Goal: Check status: Check status

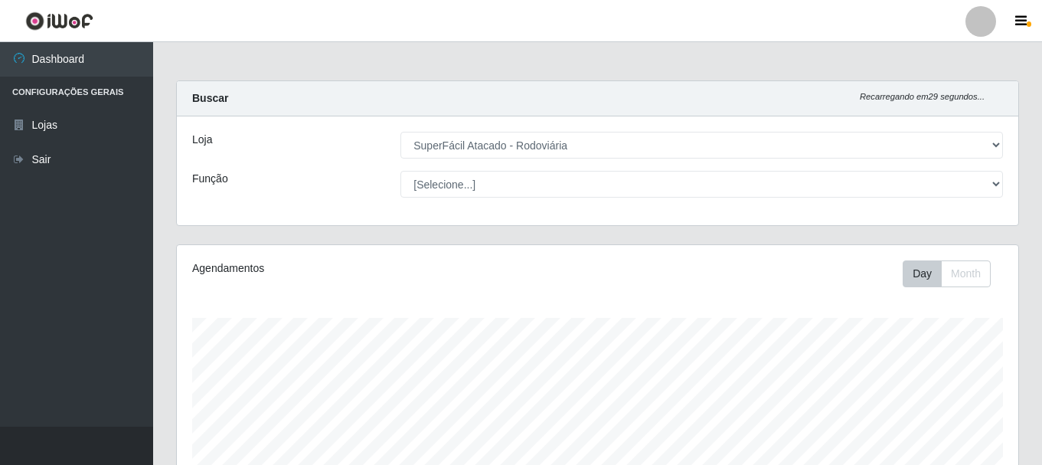
select select "400"
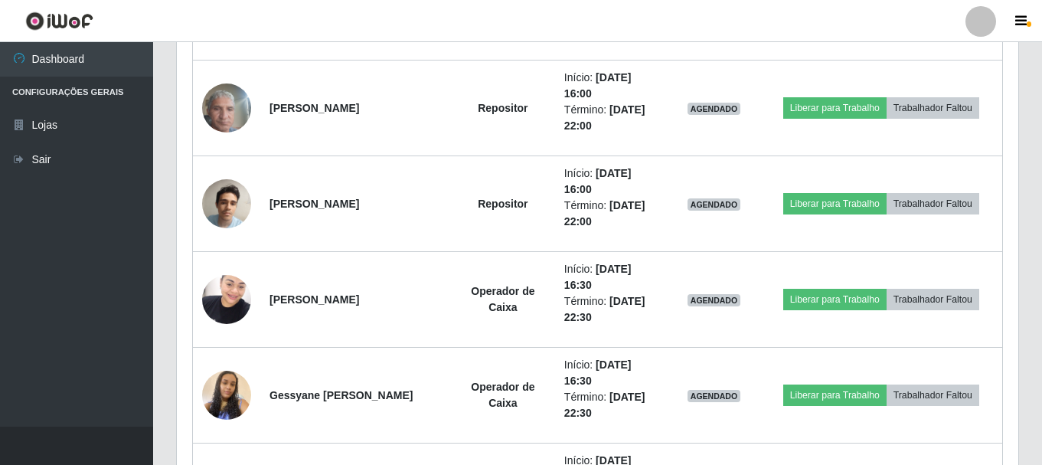
scroll to position [1007, 0]
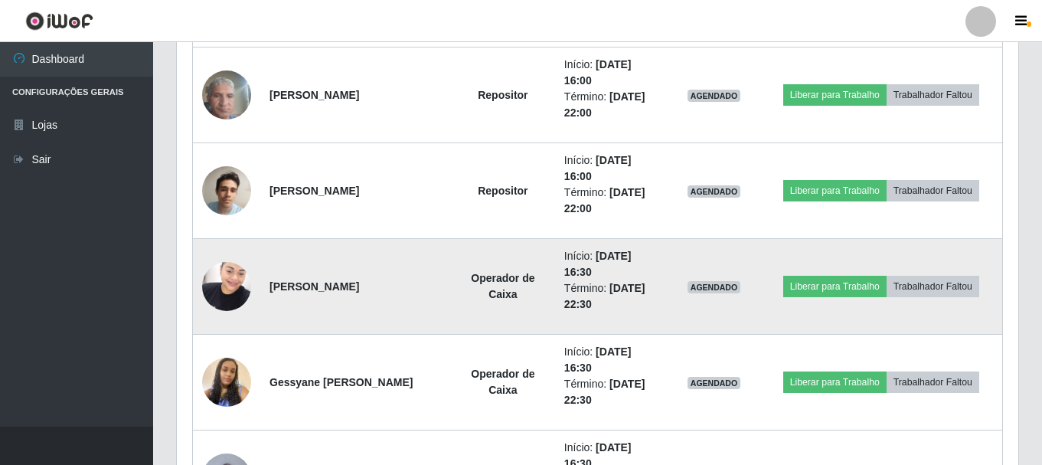
click at [230, 294] on img at bounding box center [226, 285] width 49 height 65
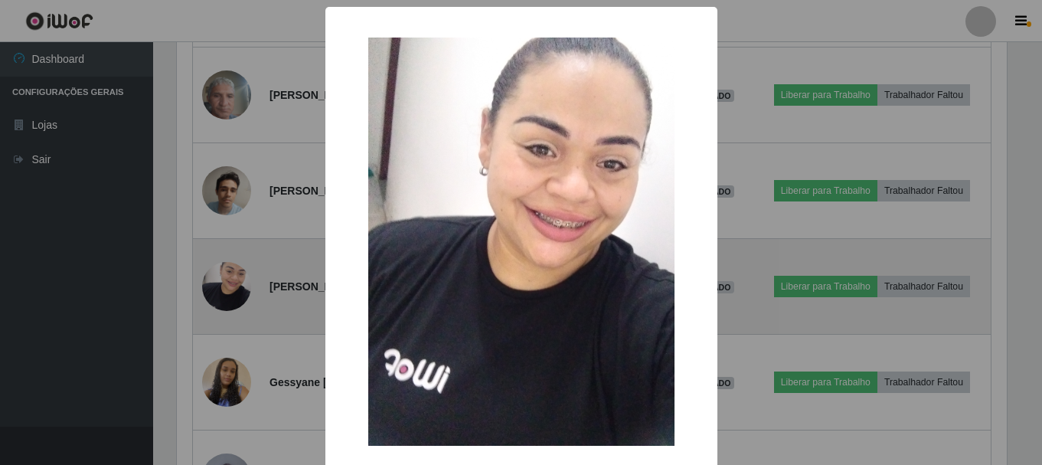
scroll to position [318, 834]
click at [230, 294] on div "× OK Cancel" at bounding box center [523, 232] width 1046 height 465
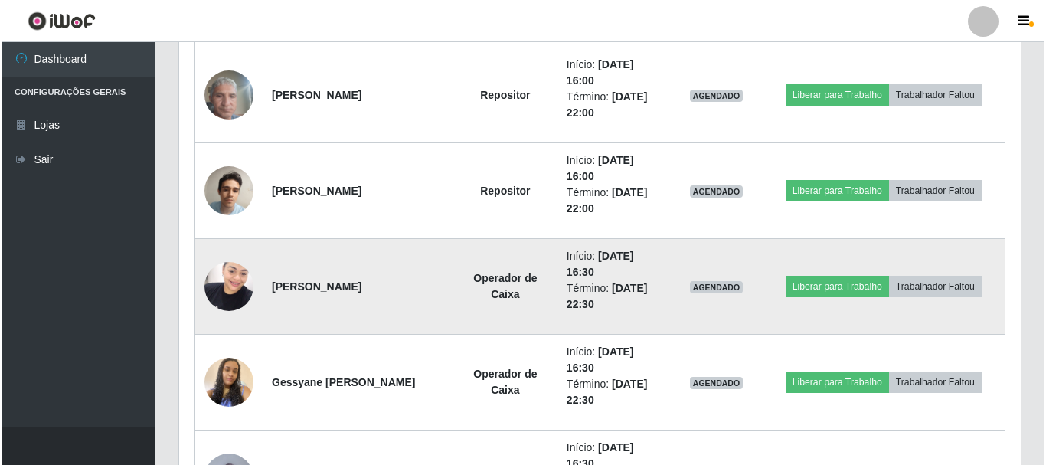
scroll to position [1083, 0]
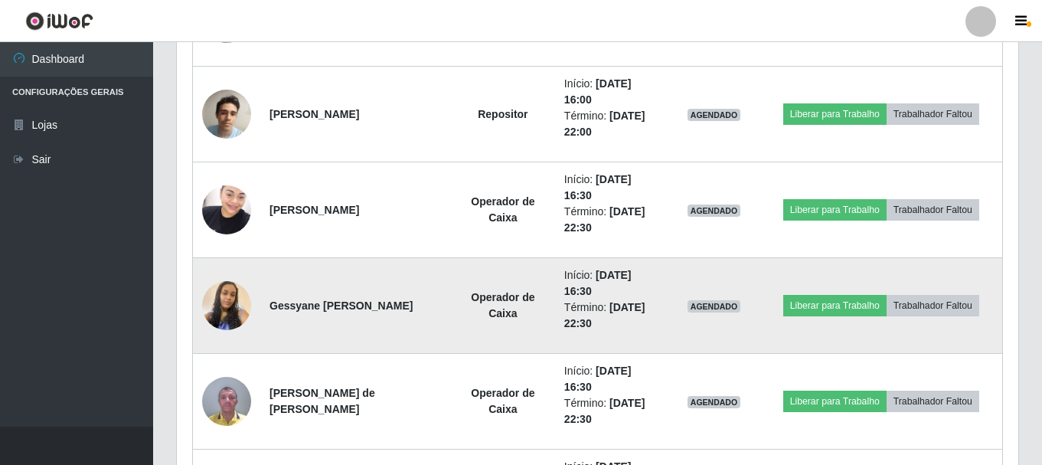
click at [231, 296] on img at bounding box center [226, 305] width 49 height 87
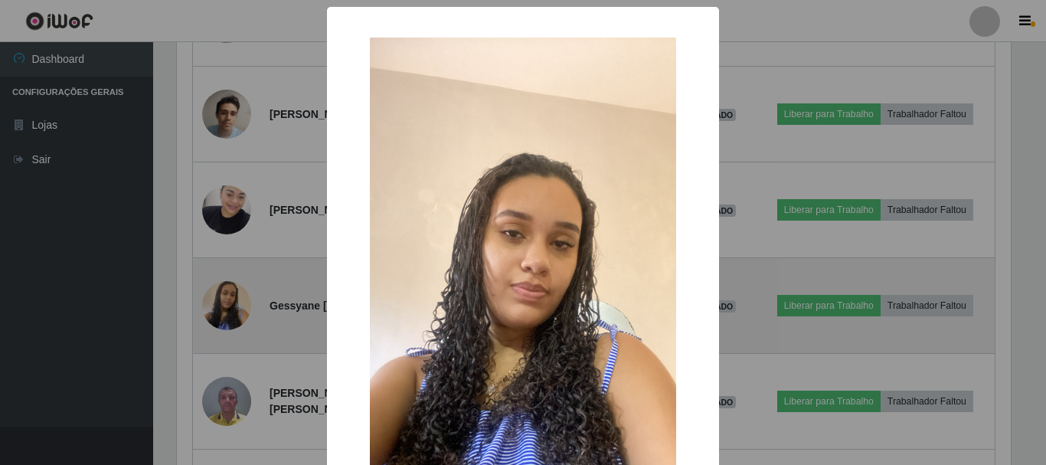
scroll to position [318, 834]
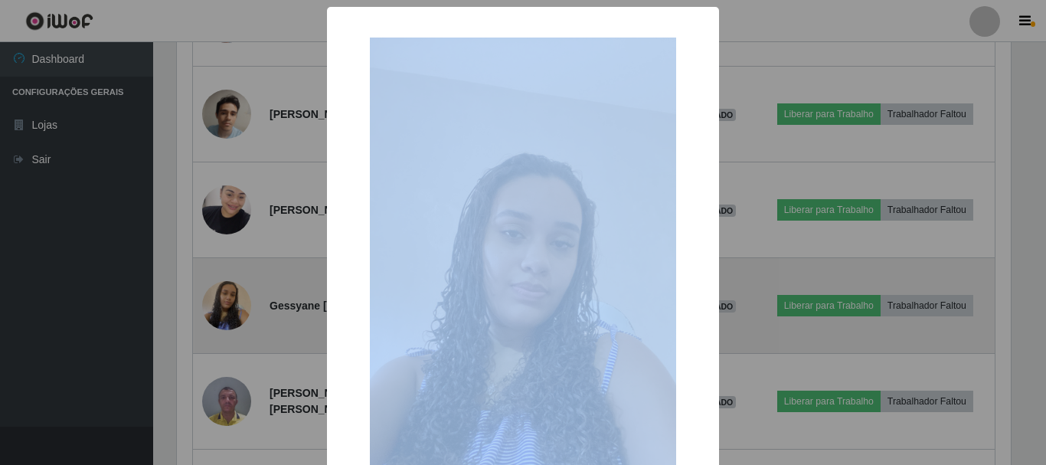
click at [231, 296] on div "× OK Cancel" at bounding box center [523, 232] width 1046 height 465
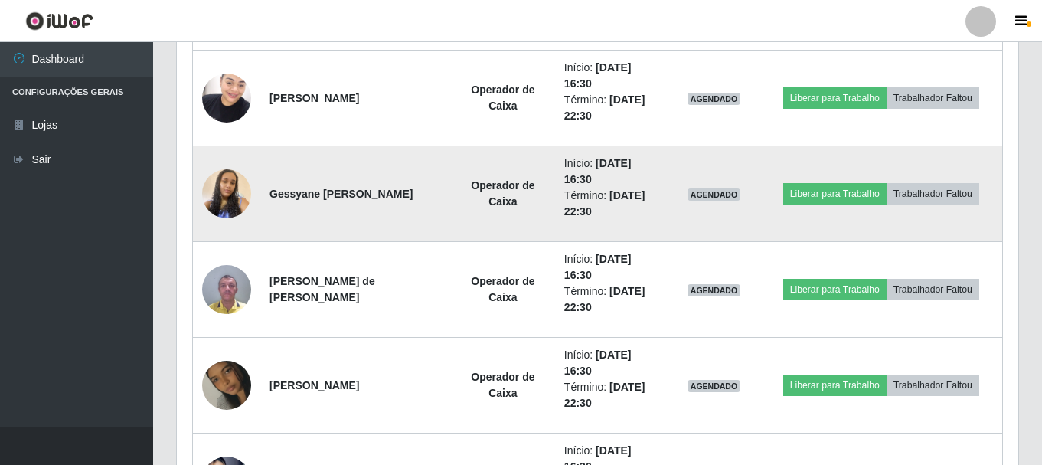
scroll to position [1237, 0]
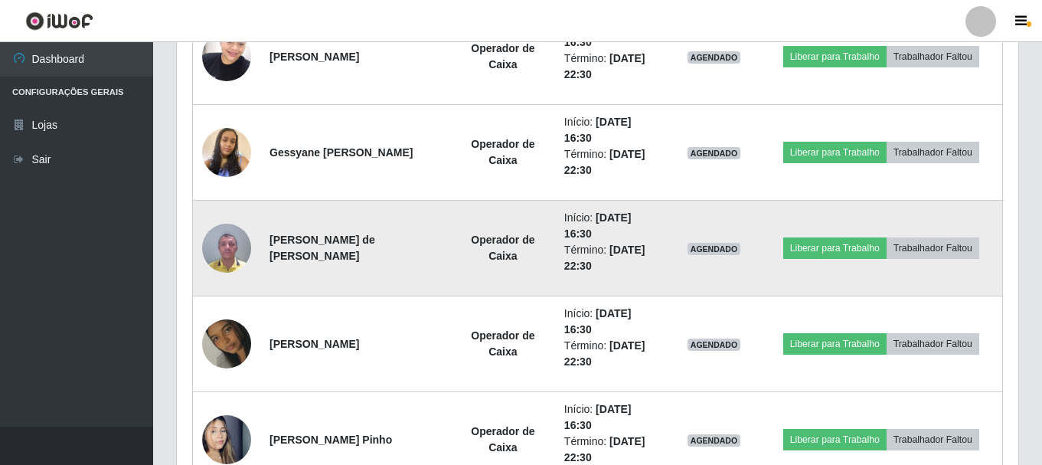
click at [241, 264] on img at bounding box center [226, 247] width 49 height 65
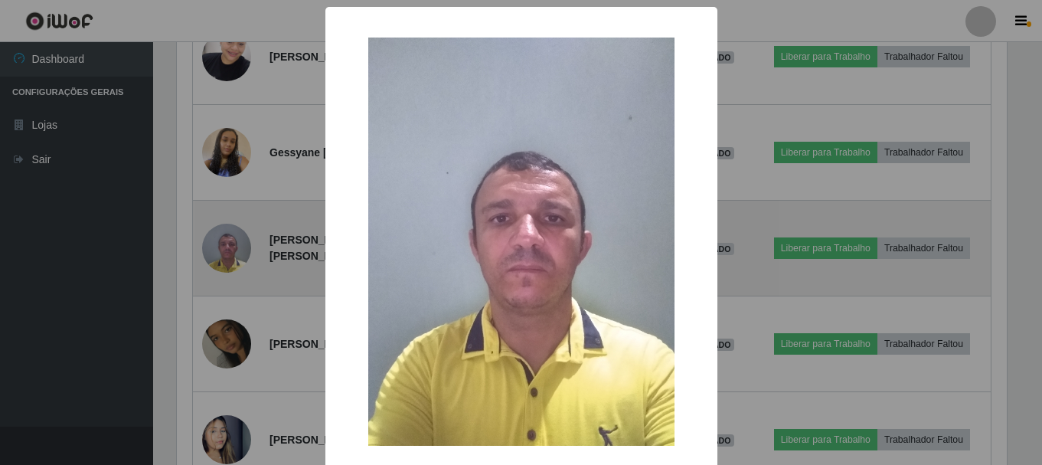
scroll to position [318, 834]
click at [241, 264] on div "× OK Cancel" at bounding box center [523, 232] width 1046 height 465
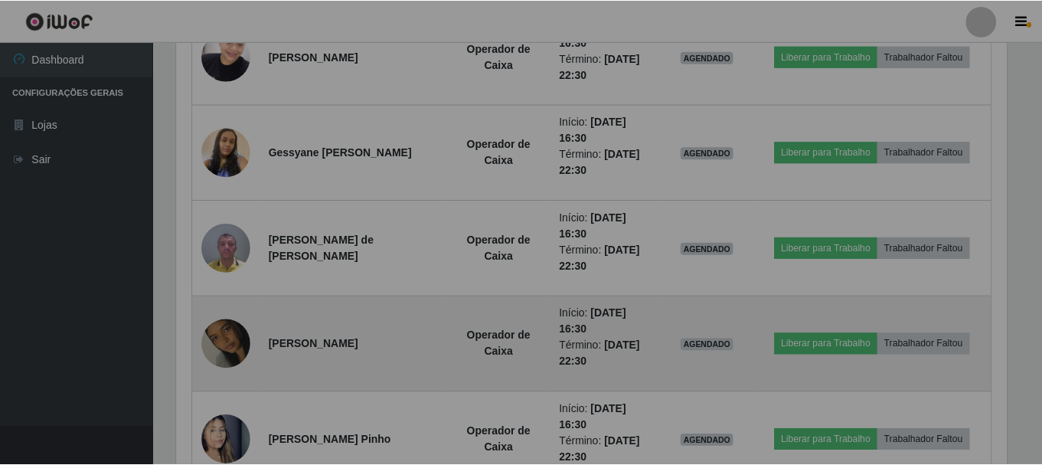
scroll to position [318, 841]
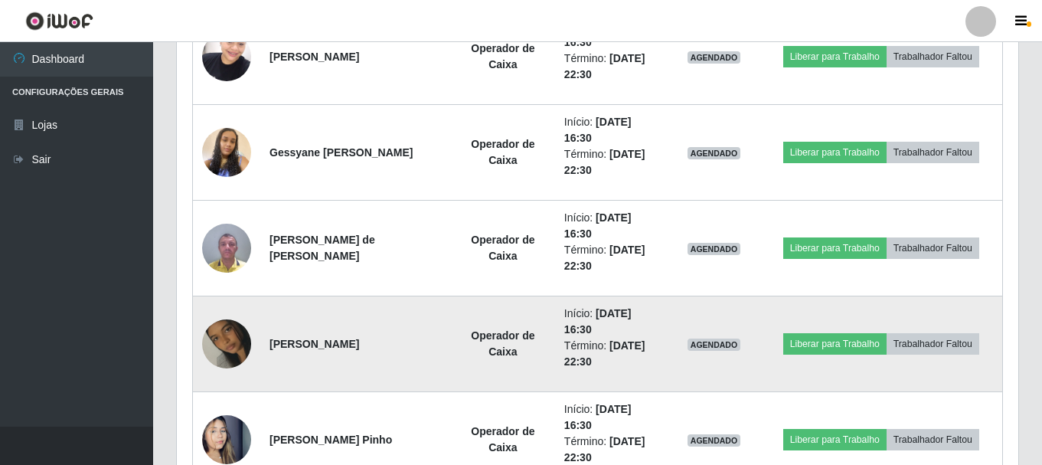
click at [242, 330] on img at bounding box center [226, 343] width 49 height 87
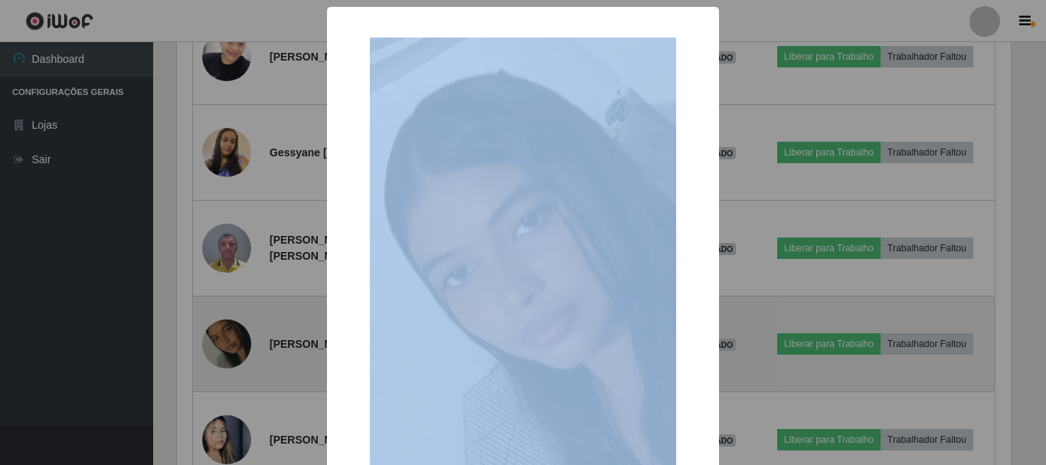
click at [242, 330] on div "× OK Cancel" at bounding box center [523, 232] width 1046 height 465
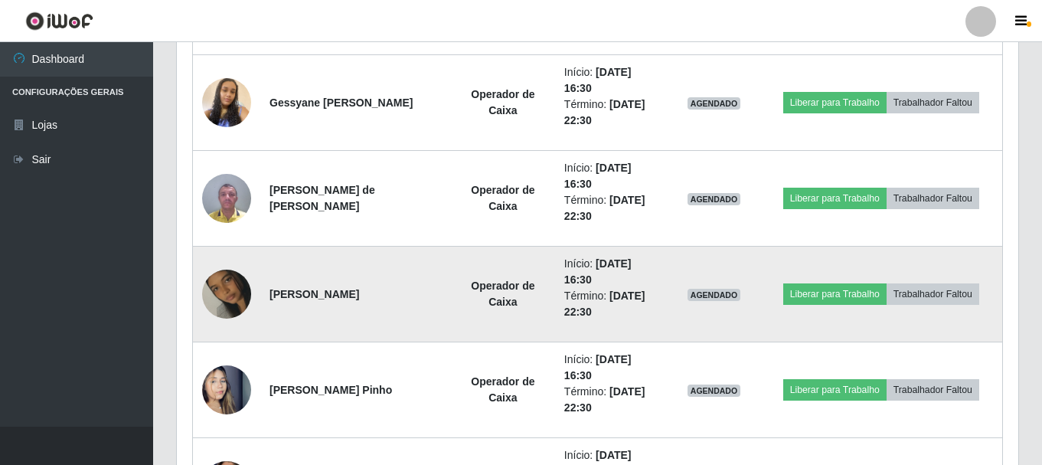
scroll to position [1313, 0]
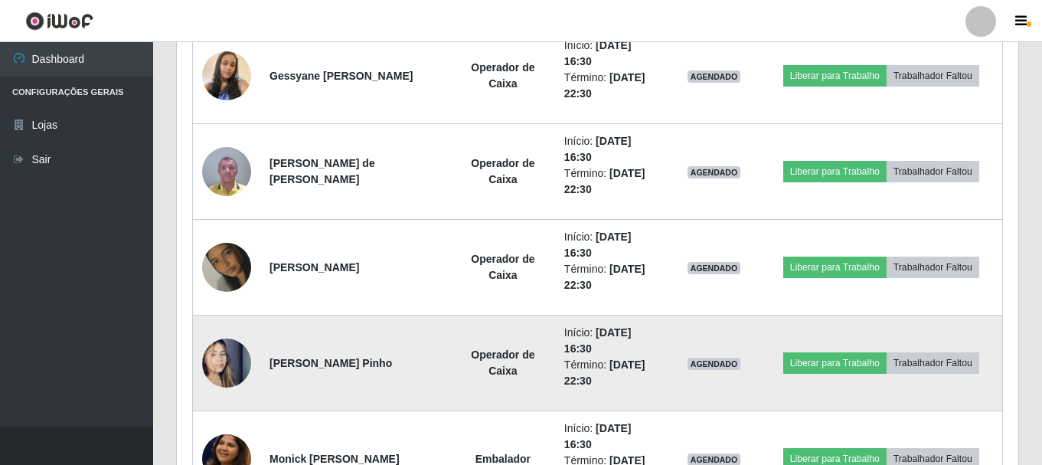
click at [237, 341] on img at bounding box center [226, 362] width 49 height 87
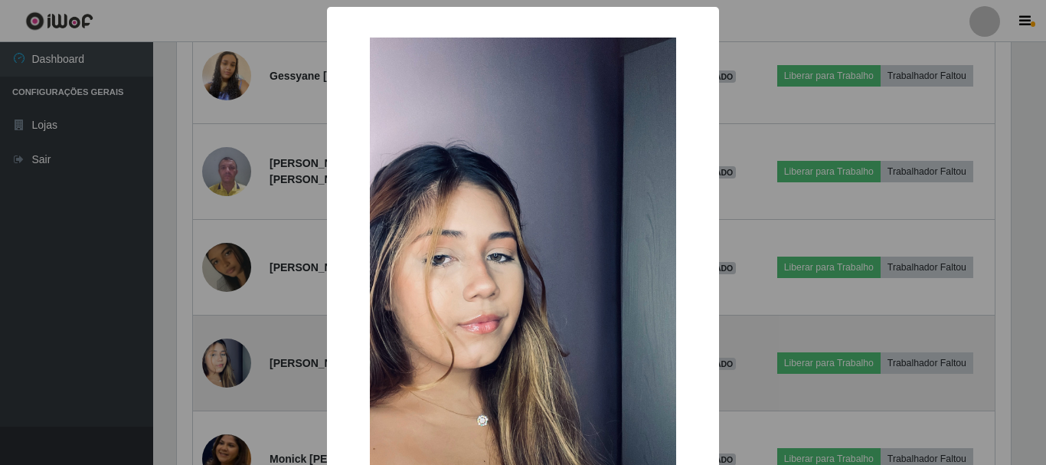
click at [237, 341] on div "× OK Cancel" at bounding box center [523, 232] width 1046 height 465
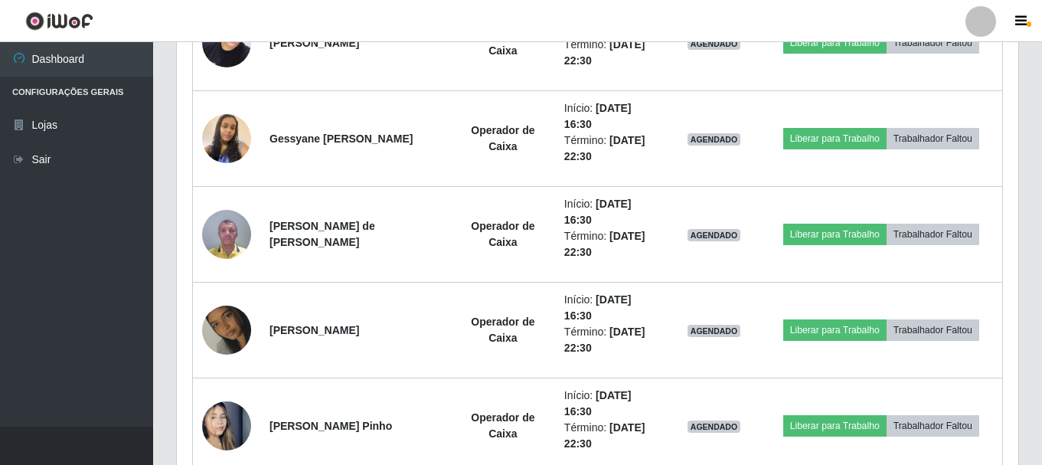
scroll to position [0, 0]
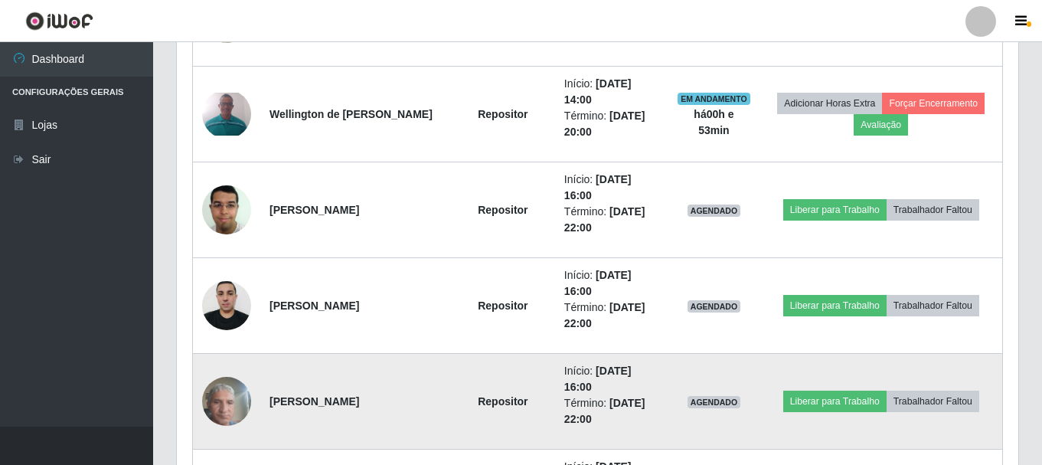
click at [219, 394] on img at bounding box center [226, 400] width 49 height 65
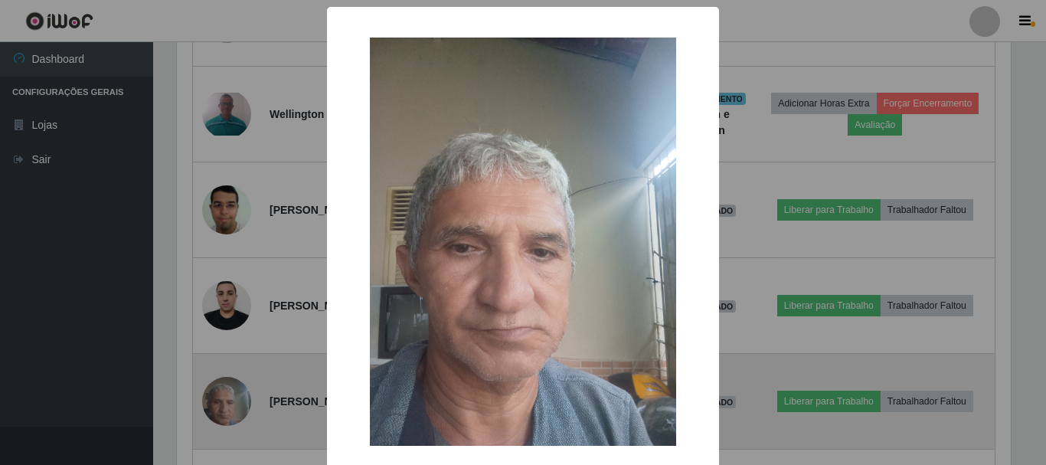
click at [220, 394] on div "× OK Cancel" at bounding box center [523, 232] width 1046 height 465
